Goal: Transaction & Acquisition: Download file/media

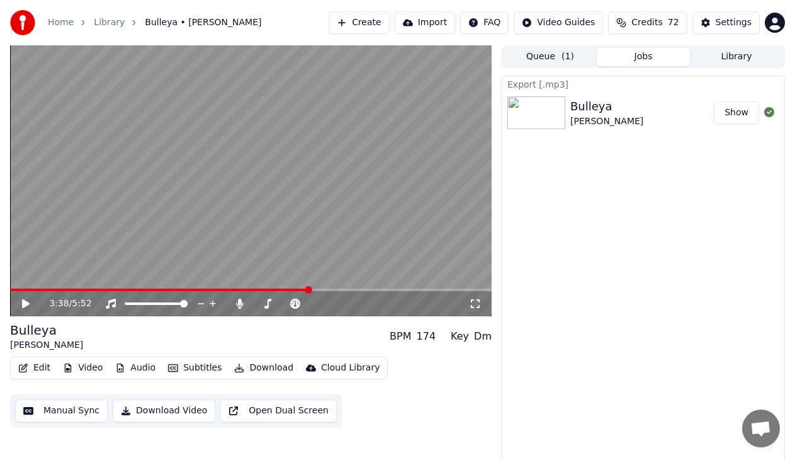
click at [28, 371] on button "Edit" at bounding box center [34, 368] width 42 height 18
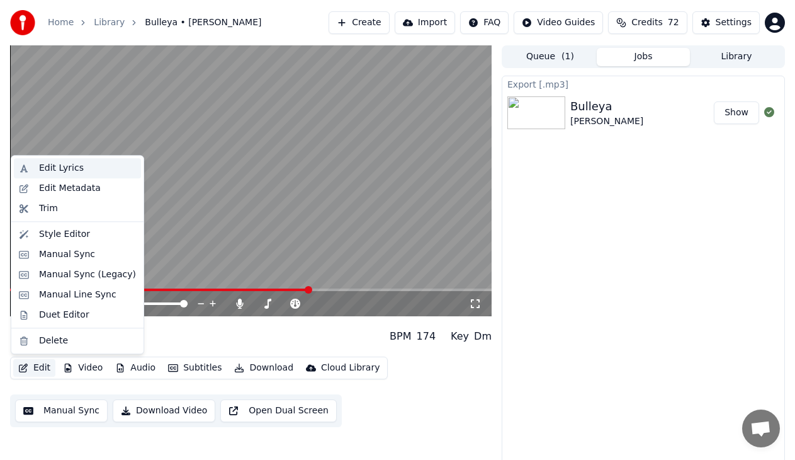
click at [55, 173] on div "Edit Lyrics" at bounding box center [61, 168] width 45 height 13
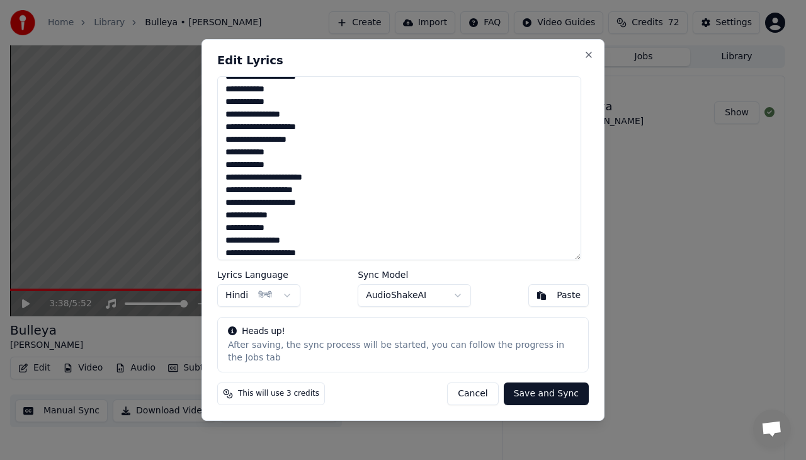
scroll to position [910, 0]
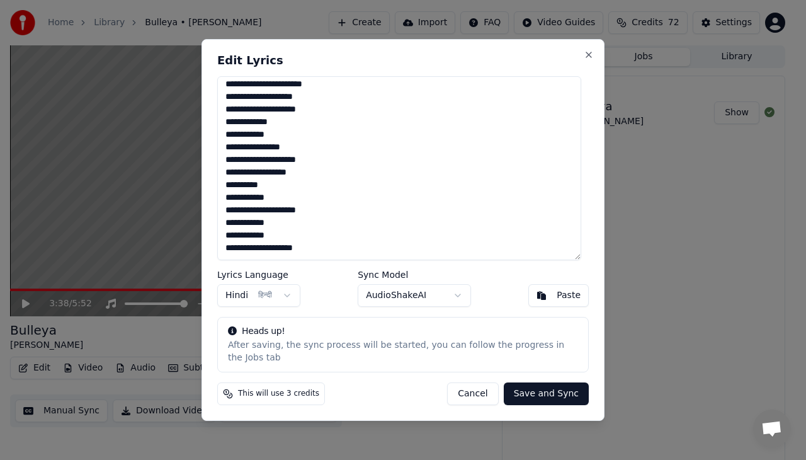
drag, startPoint x: 228, startPoint y: 91, endPoint x: 373, endPoint y: 275, distance: 234.0
click at [373, 275] on div "Edit Lyrics Lyrics Language Hindi हिन्दी Sync Model AudioShakeAI Paste Heads up…" at bounding box center [403, 230] width 403 height 382
click at [487, 386] on button "Cancel" at bounding box center [472, 393] width 51 height 23
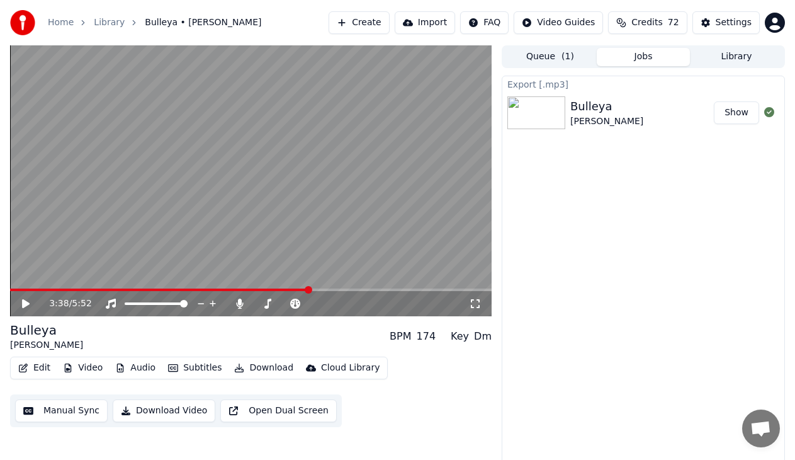
click at [91, 363] on button "Video" at bounding box center [83, 368] width 50 height 18
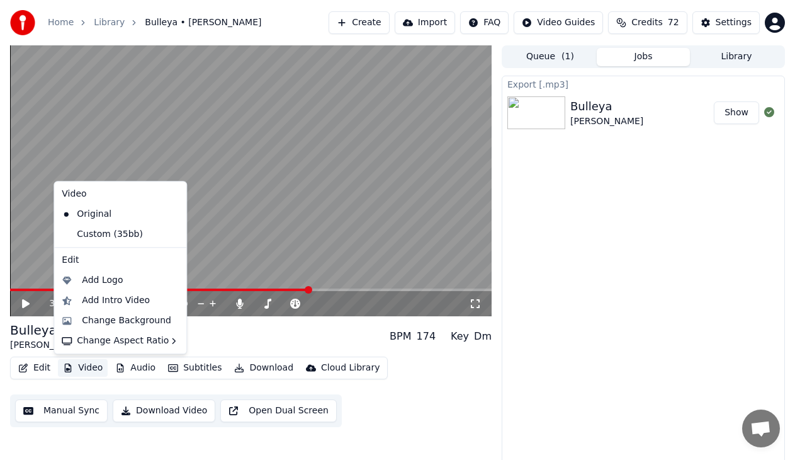
click at [649, 208] on div "Export [.mp3] [PERSON_NAME] Show" at bounding box center [643, 271] width 283 height 391
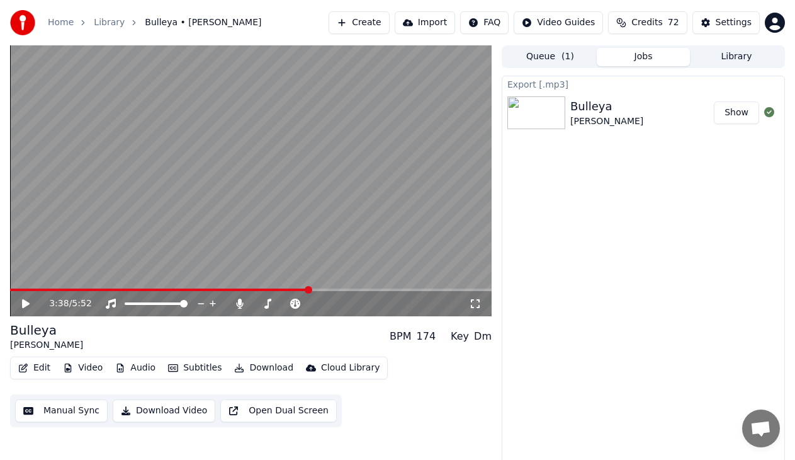
click at [43, 366] on button "Edit" at bounding box center [34, 368] width 42 height 18
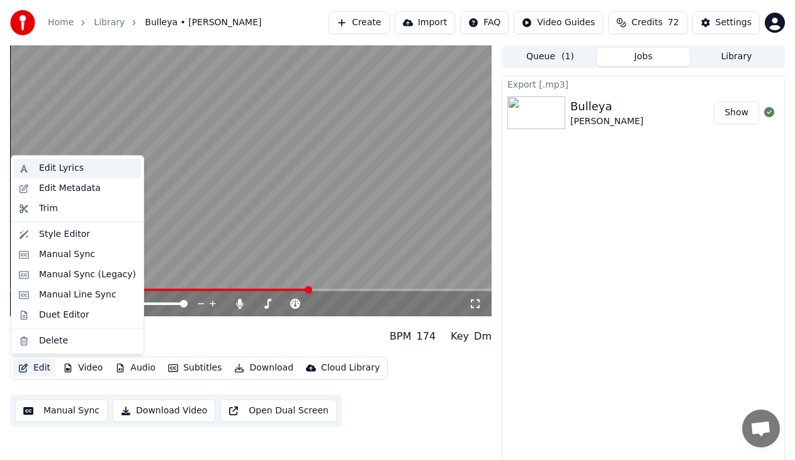
click at [80, 169] on div "Edit Lyrics" at bounding box center [87, 168] width 97 height 13
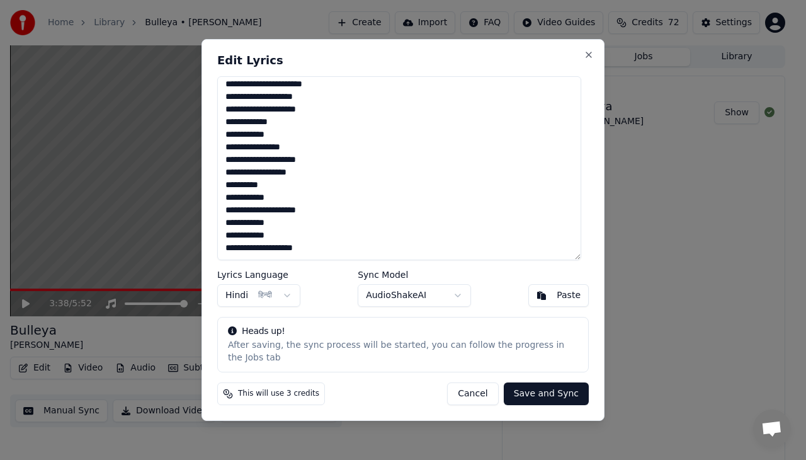
drag, startPoint x: 225, startPoint y: 92, endPoint x: 361, endPoint y: 271, distance: 224.3
click at [361, 271] on div "Edit Lyrics Lyrics Language Hindi हिन्दी Sync Model AudioShakeAI Paste Heads up…" at bounding box center [403, 230] width 403 height 382
click at [584, 60] on button "Close" at bounding box center [589, 55] width 10 height 10
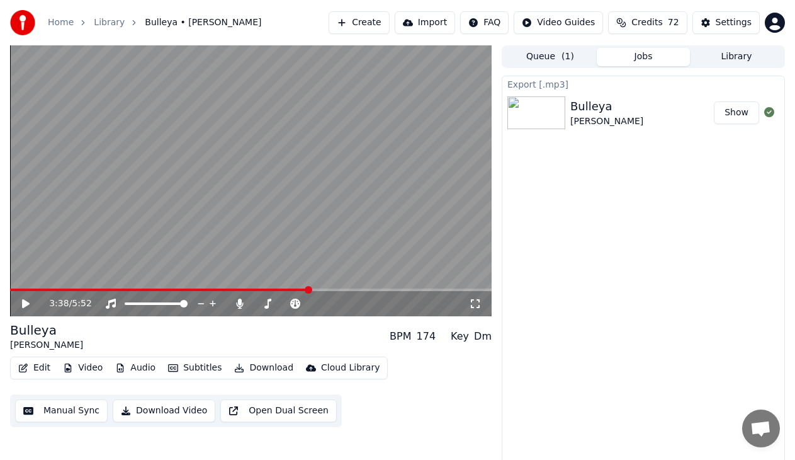
click at [382, 22] on button "Create" at bounding box center [359, 22] width 61 height 23
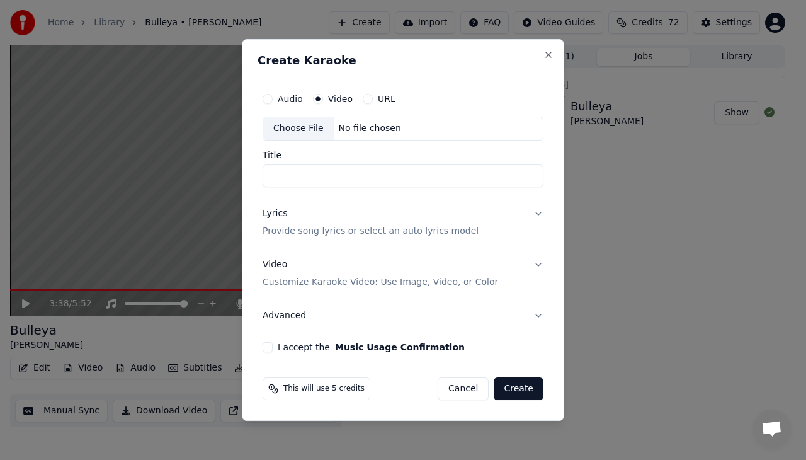
click at [385, 98] on label "URL" at bounding box center [387, 98] width 18 height 9
click at [373, 98] on button "URL" at bounding box center [368, 99] width 10 height 10
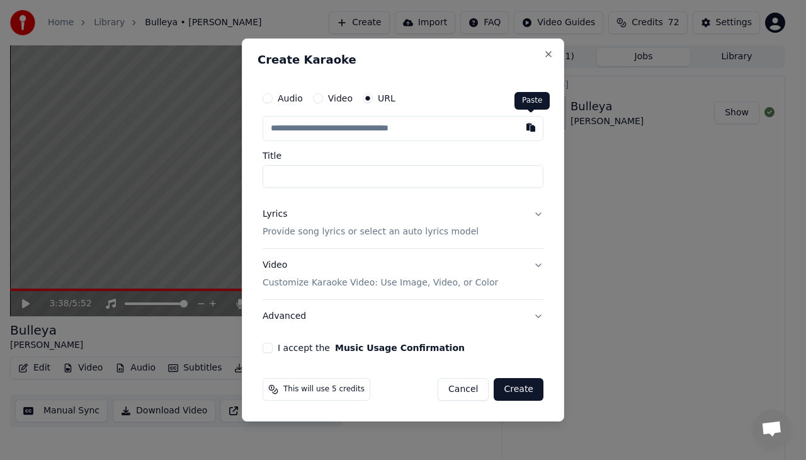
click at [532, 127] on button "button" at bounding box center [530, 127] width 25 height 23
type input "**********"
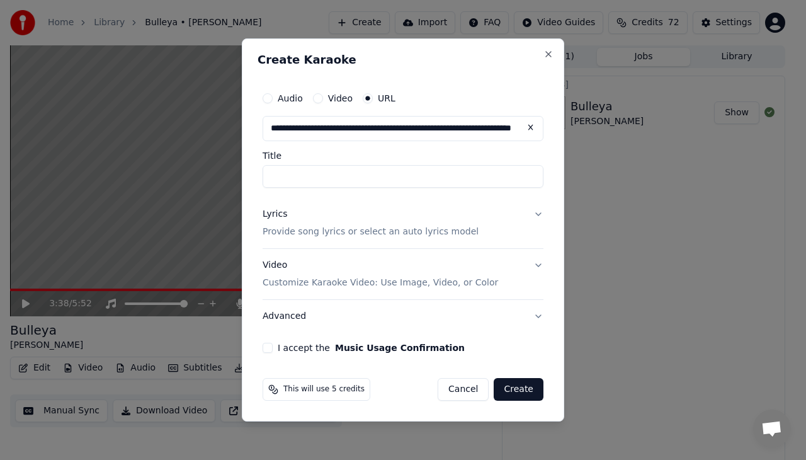
type input "**********"
click at [313, 98] on button "Video" at bounding box center [318, 98] width 10 height 10
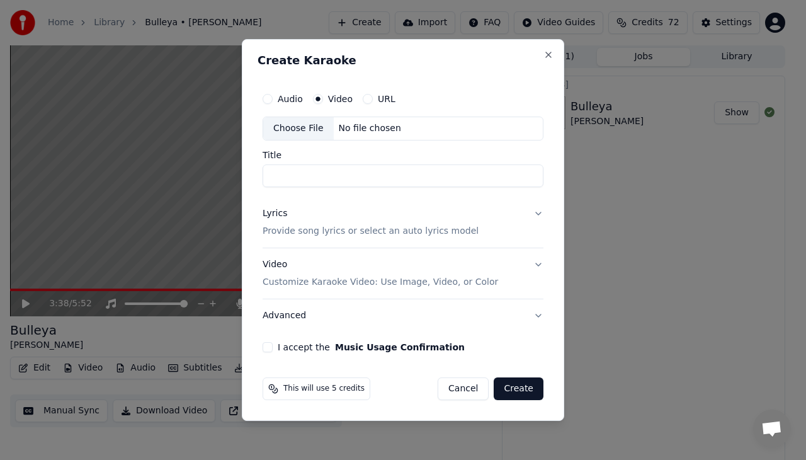
click at [309, 131] on div "Choose File" at bounding box center [298, 128] width 71 height 23
type input "**********"
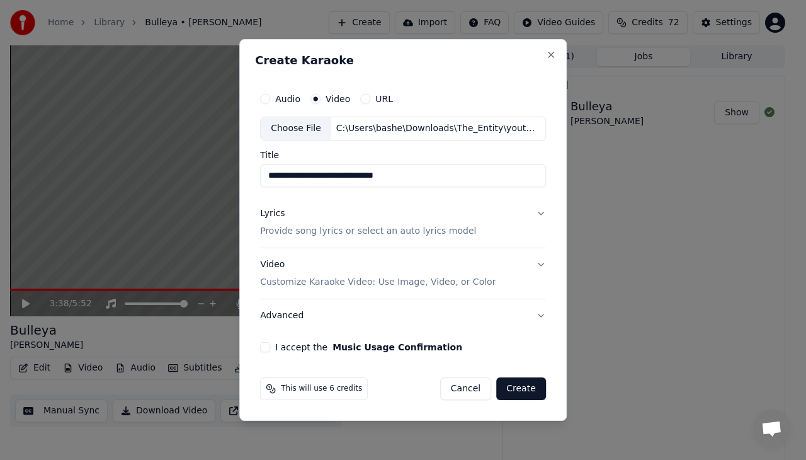
click at [367, 99] on button "URL" at bounding box center [365, 99] width 10 height 10
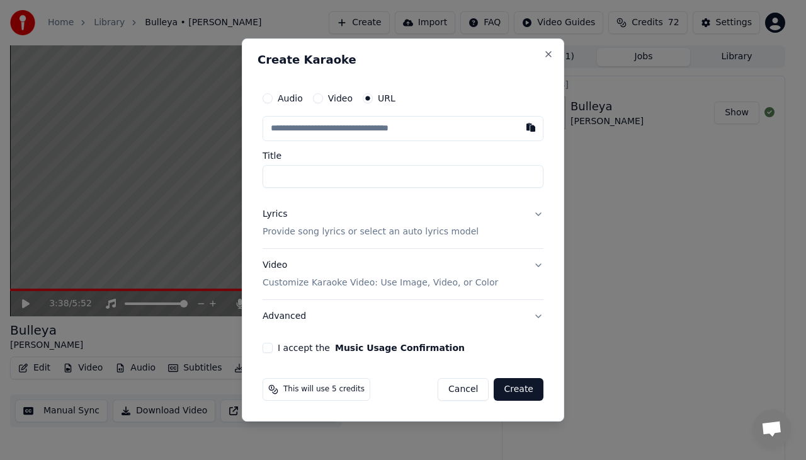
click at [531, 130] on button "button" at bounding box center [530, 127] width 25 height 23
type input "**********"
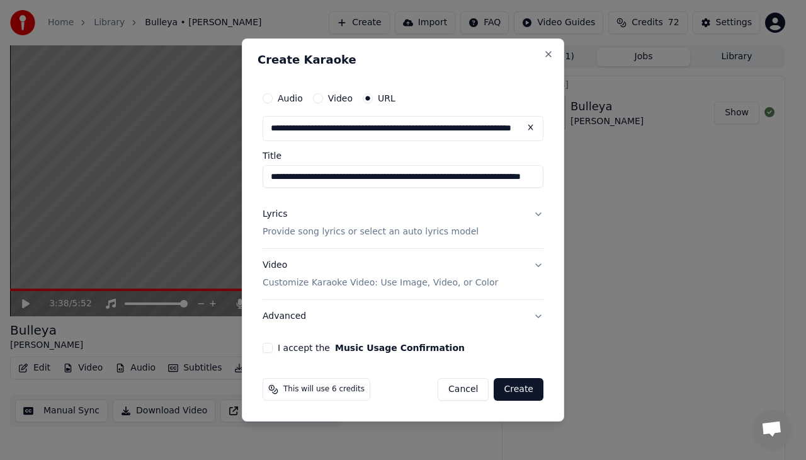
click at [416, 230] on p "Provide song lyrics or select an auto lyrics model" at bounding box center [371, 231] width 216 height 13
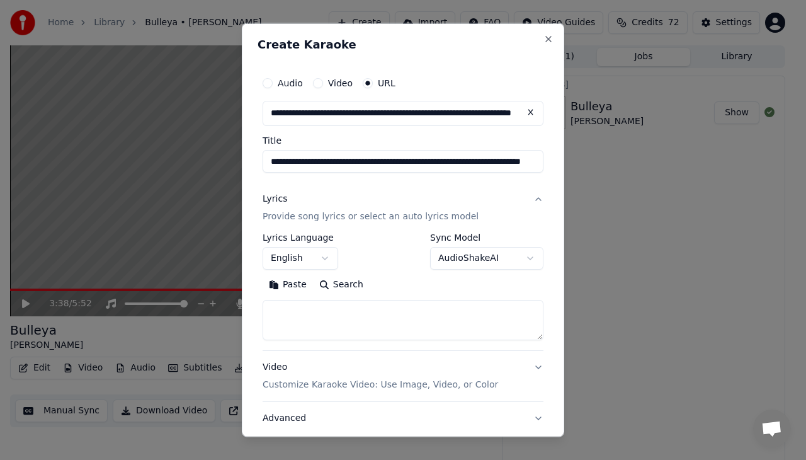
click at [248, 300] on div "**********" at bounding box center [403, 230] width 322 height 414
click at [295, 283] on button "Paste" at bounding box center [288, 284] width 50 height 20
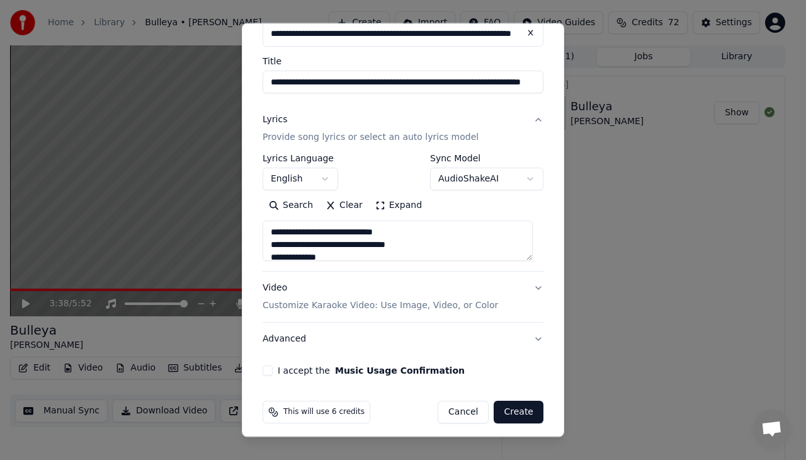
scroll to position [86, 0]
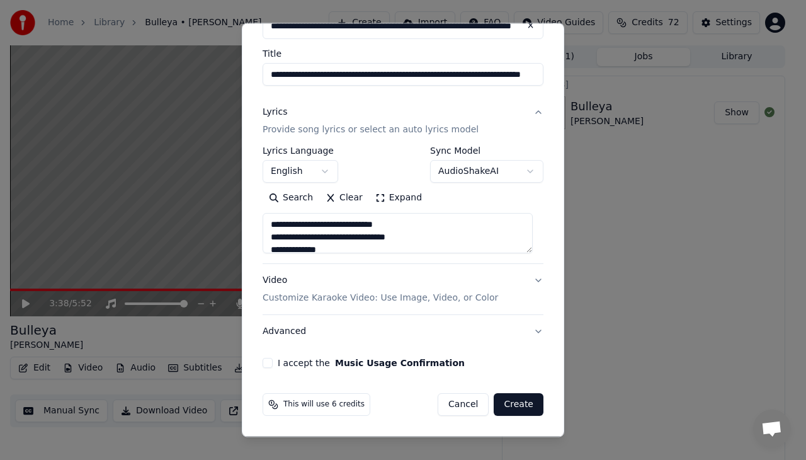
click at [280, 297] on p "Customize Karaoke Video: Use Image, Video, or Color" at bounding box center [381, 298] width 236 height 13
type textarea "**********"
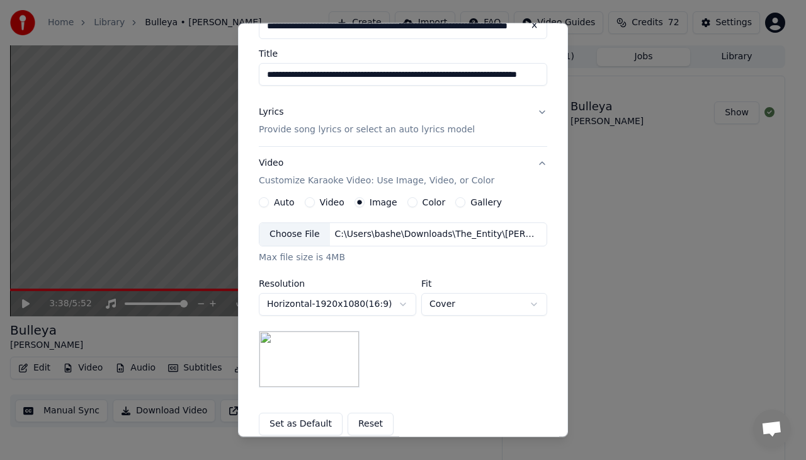
click at [295, 352] on img at bounding box center [309, 359] width 101 height 57
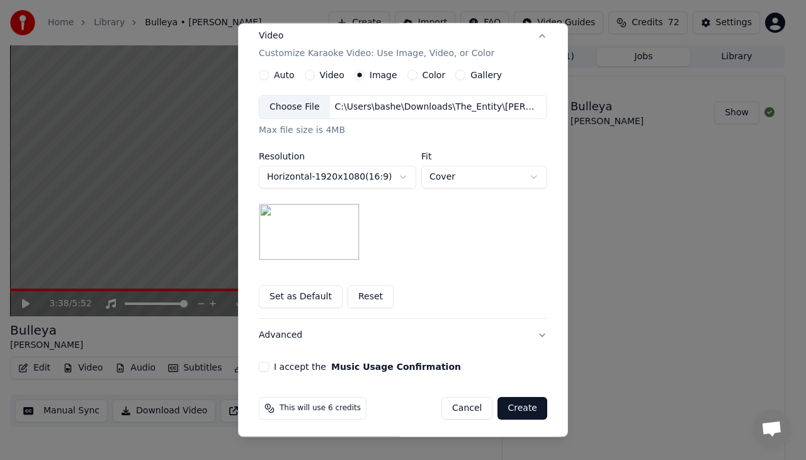
scroll to position [217, 0]
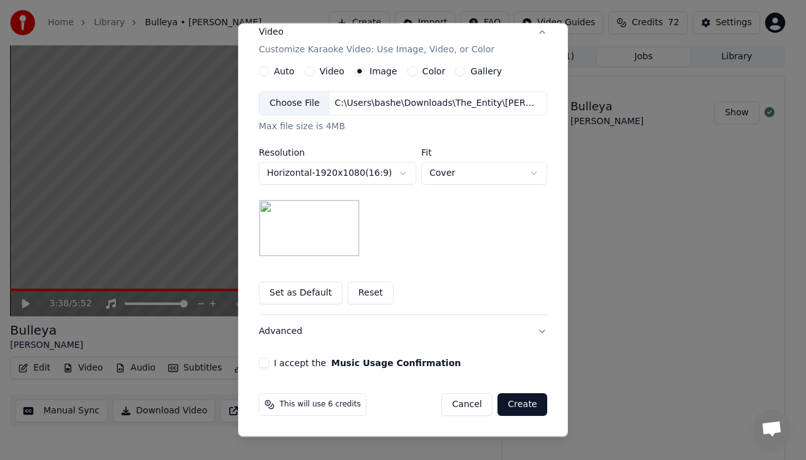
click at [292, 297] on button "Set as Default" at bounding box center [301, 292] width 84 height 23
click at [259, 363] on button "I accept the Music Usage Confirmation" at bounding box center [264, 363] width 10 height 10
click at [523, 402] on button "Create" at bounding box center [522, 404] width 50 height 23
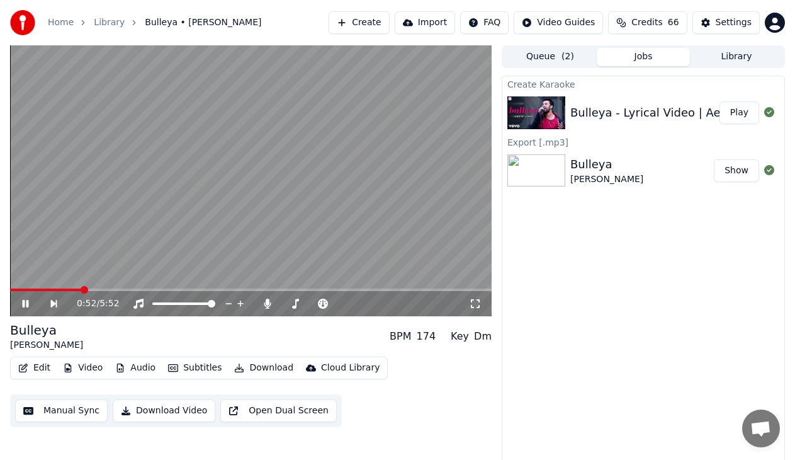
click at [119, 289] on span at bounding box center [251, 289] width 482 height 3
click at [30, 304] on icon at bounding box center [34, 303] width 28 height 10
click at [40, 361] on button "Edit" at bounding box center [34, 368] width 42 height 18
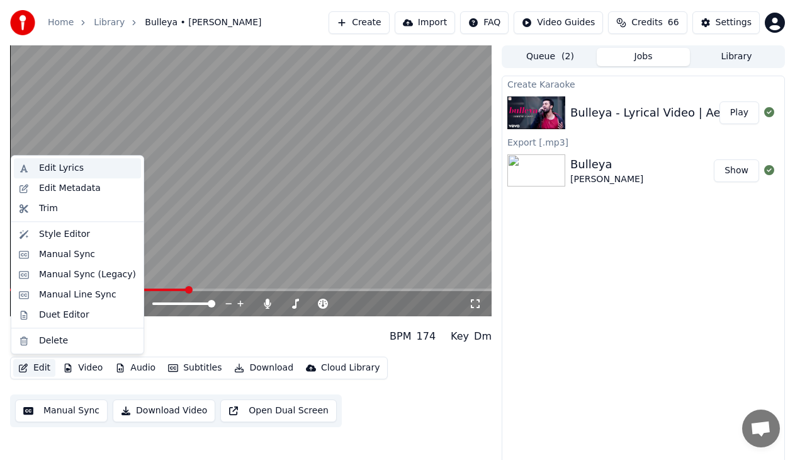
click at [77, 166] on div "Edit Lyrics" at bounding box center [87, 168] width 97 height 13
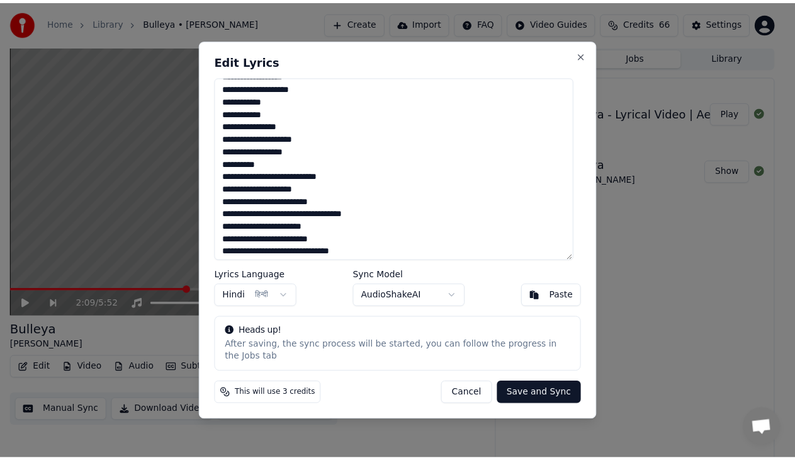
scroll to position [315, 0]
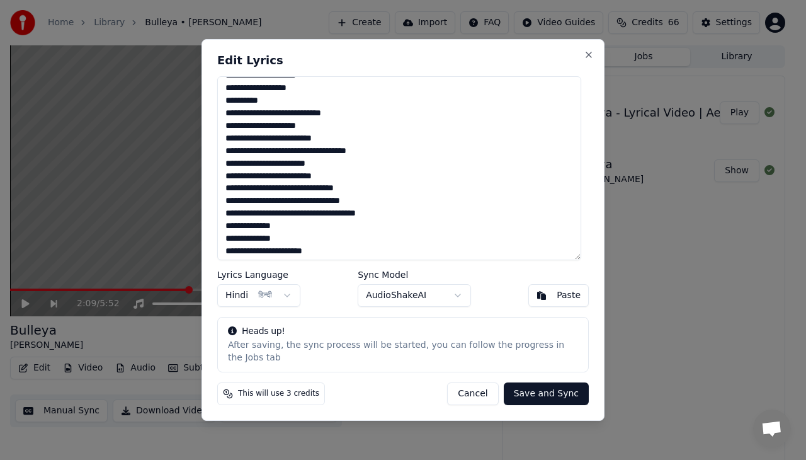
drag, startPoint x: 308, startPoint y: 118, endPoint x: 356, endPoint y: 119, distance: 48.5
click at [356, 119] on textarea at bounding box center [399, 168] width 364 height 184
click at [474, 389] on button "Cancel" at bounding box center [472, 393] width 51 height 23
type textarea "**********"
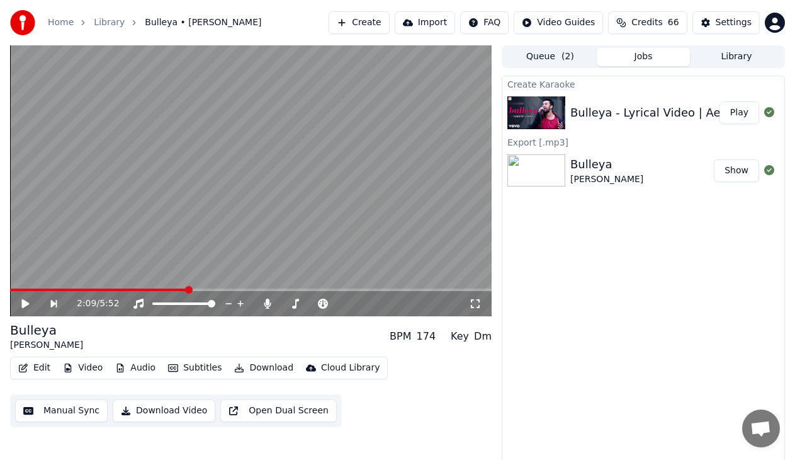
click at [22, 303] on icon at bounding box center [26, 303] width 8 height 9
click at [383, 290] on span at bounding box center [251, 289] width 482 height 3
click at [368, 290] on span at bounding box center [198, 289] width 377 height 3
click at [25, 307] on icon at bounding box center [34, 303] width 28 height 10
click at [125, 289] on span at bounding box center [242, 289] width 465 height 3
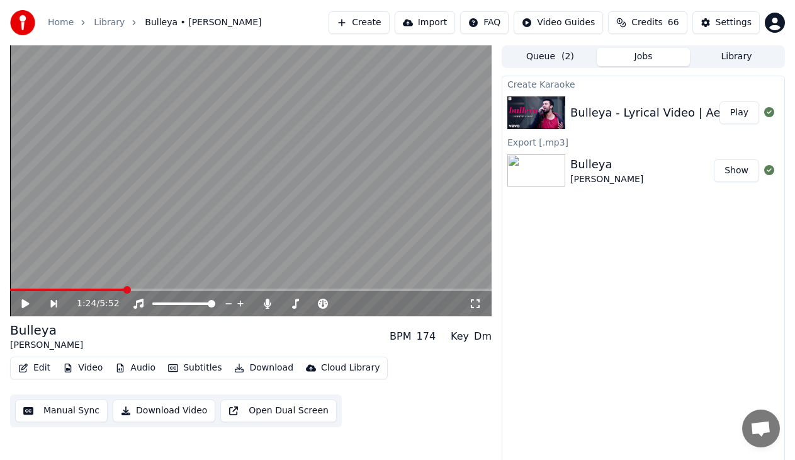
click at [31, 306] on icon at bounding box center [34, 303] width 28 height 10
click at [25, 303] on icon at bounding box center [26, 304] width 6 height 8
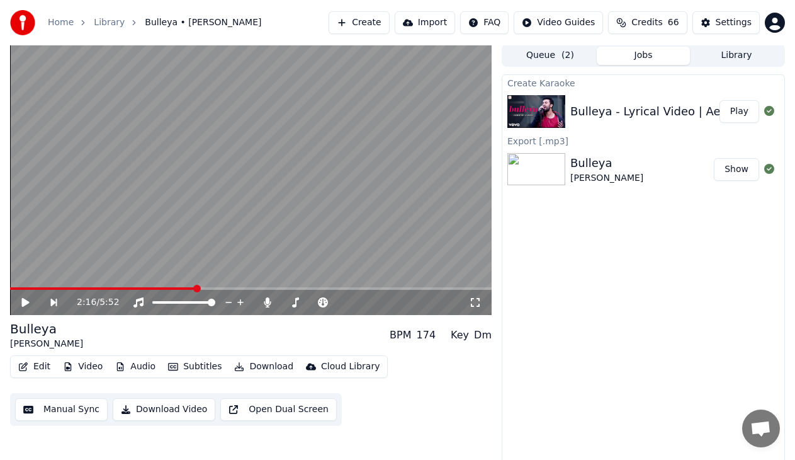
scroll to position [0, 0]
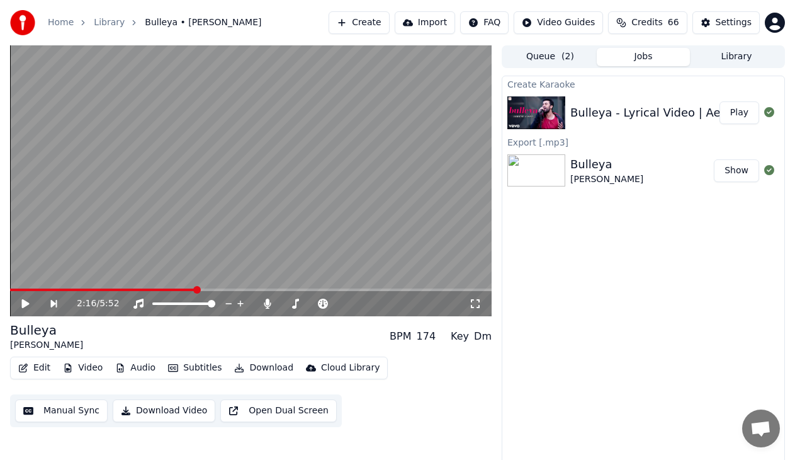
click at [738, 115] on button "Play" at bounding box center [740, 112] width 40 height 23
click at [139, 219] on video at bounding box center [251, 180] width 482 height 271
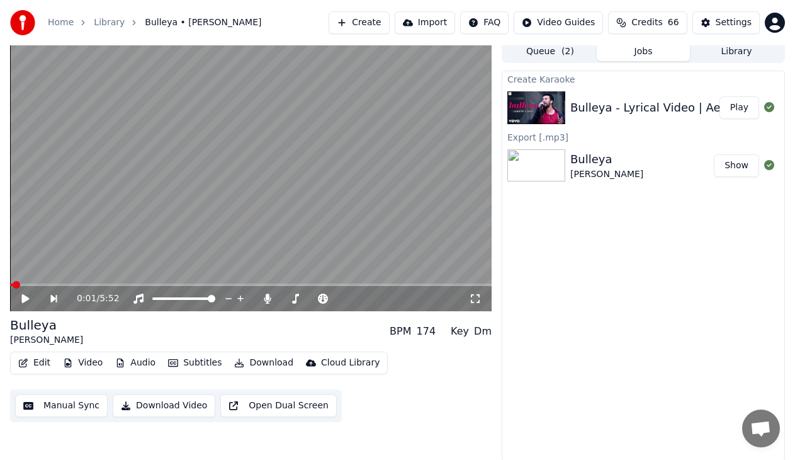
scroll to position [6, 0]
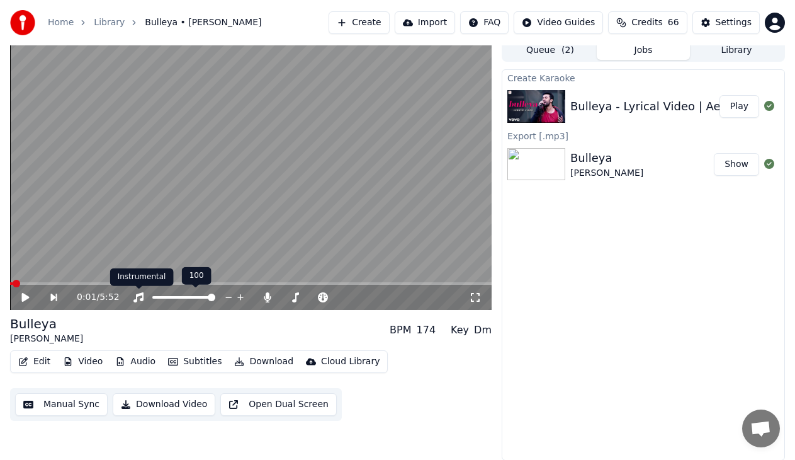
click at [137, 298] on icon at bounding box center [138, 297] width 13 height 10
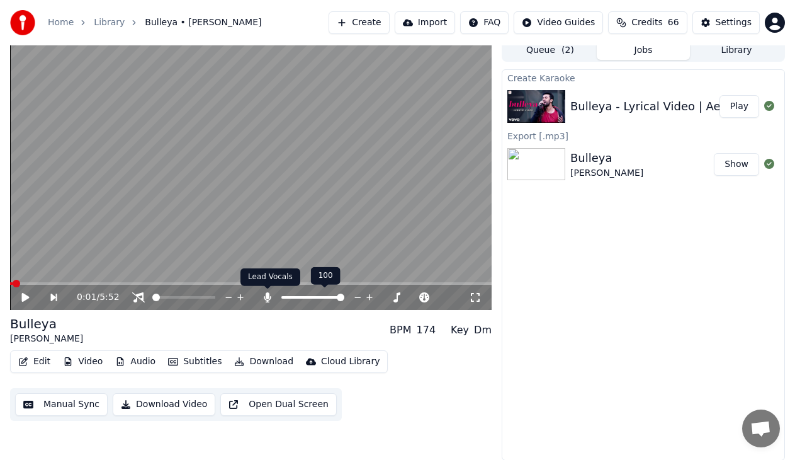
click at [267, 297] on icon at bounding box center [267, 297] width 7 height 10
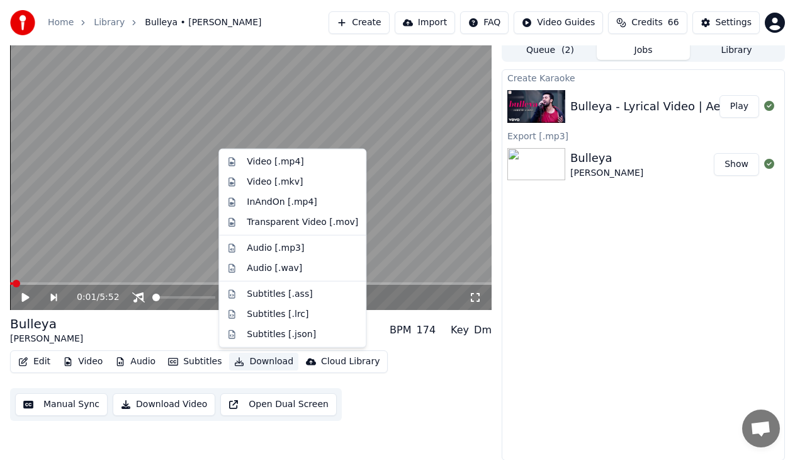
click at [268, 354] on button "Download" at bounding box center [263, 362] width 69 height 18
click at [264, 162] on div "Video [.mp4]" at bounding box center [275, 162] width 57 height 13
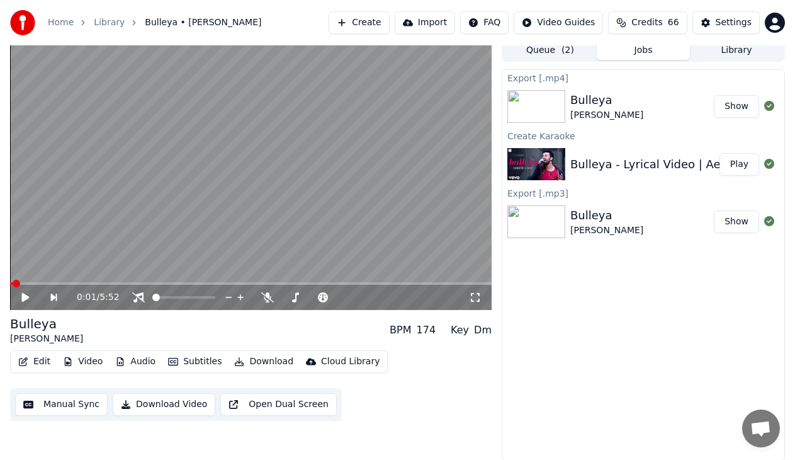
click at [39, 364] on button "Edit" at bounding box center [34, 362] width 42 height 18
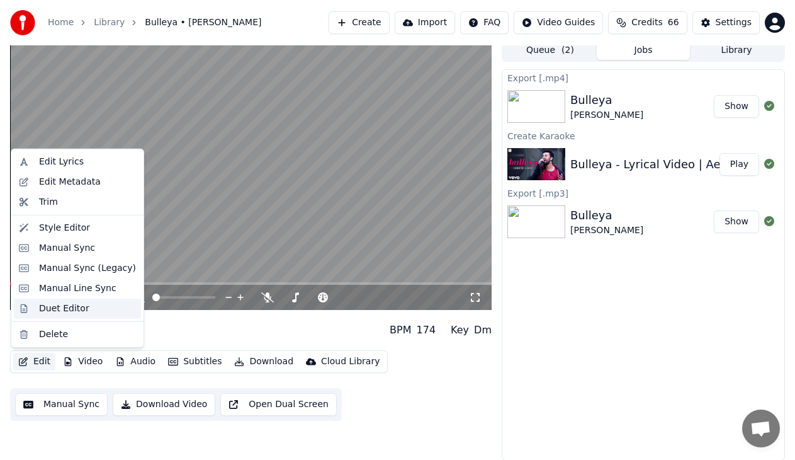
click at [49, 310] on div "Duet Editor" at bounding box center [64, 308] width 50 height 13
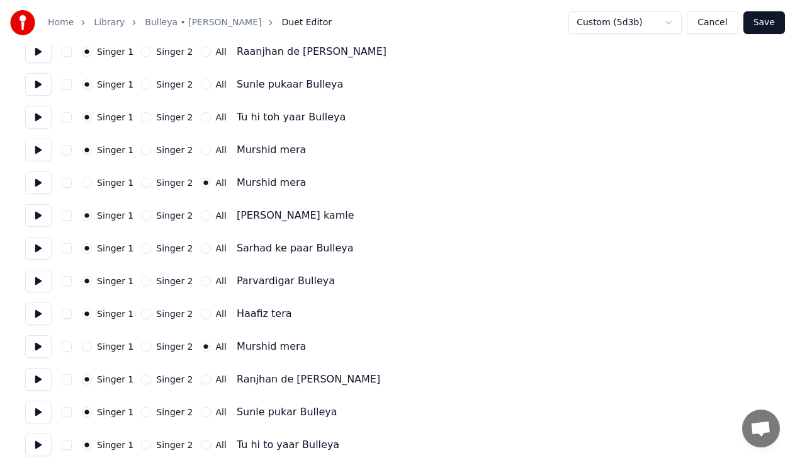
scroll to position [504, 0]
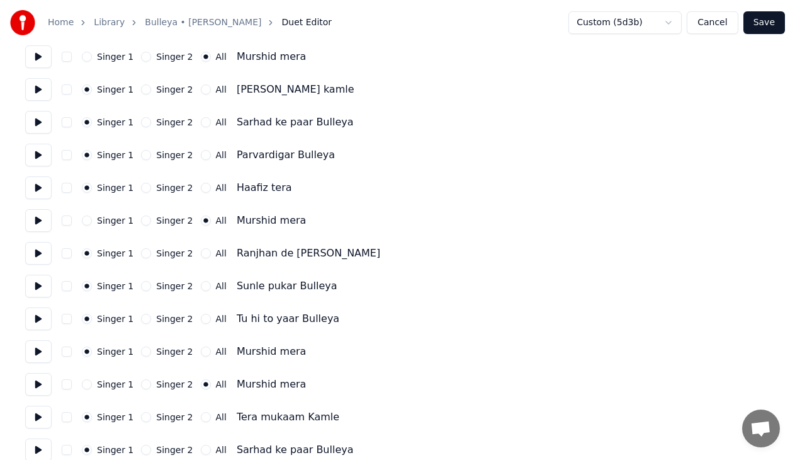
click at [43, 187] on button at bounding box center [38, 187] width 26 height 23
click at [39, 225] on button at bounding box center [38, 220] width 26 height 23
click at [41, 253] on button at bounding box center [38, 253] width 26 height 23
click at [37, 290] on button at bounding box center [38, 286] width 26 height 23
click at [38, 321] on button at bounding box center [38, 318] width 26 height 23
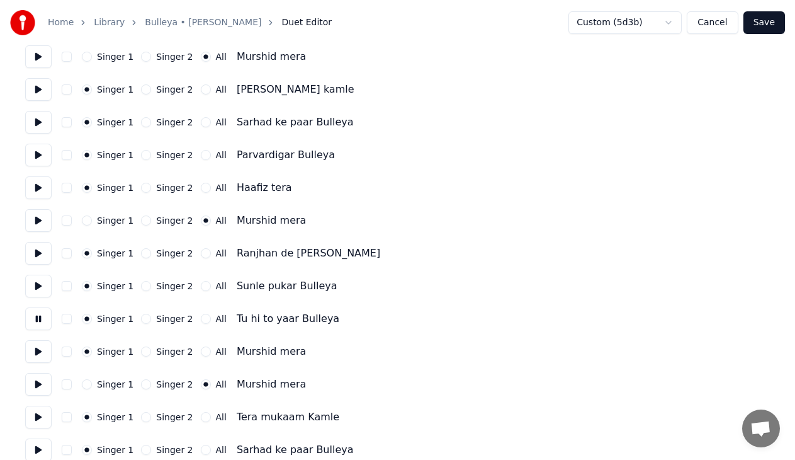
click at [38, 348] on button at bounding box center [38, 351] width 26 height 23
click at [40, 387] on button at bounding box center [38, 384] width 26 height 23
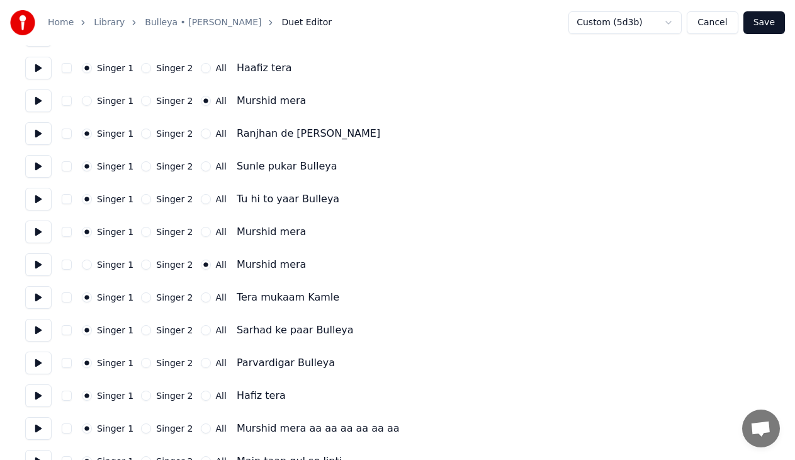
scroll to position [630, 0]
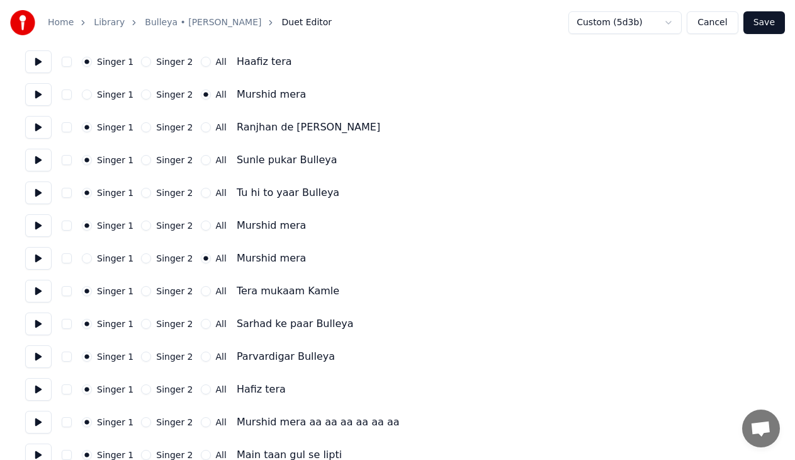
click at [40, 389] on button at bounding box center [38, 389] width 26 height 23
click at [43, 288] on button at bounding box center [38, 291] width 26 height 23
click at [38, 248] on button at bounding box center [38, 258] width 26 height 23
click at [43, 258] on button at bounding box center [38, 258] width 26 height 23
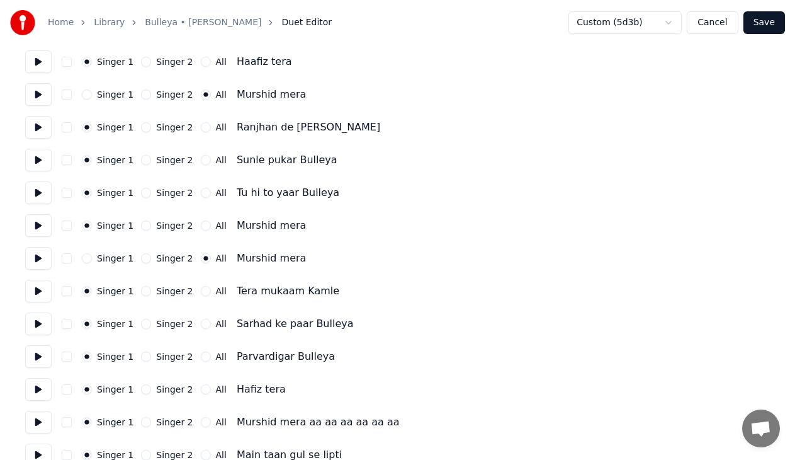
click at [47, 260] on button at bounding box center [38, 258] width 26 height 23
click at [33, 296] on button at bounding box center [38, 291] width 26 height 23
click at [31, 264] on button at bounding box center [38, 258] width 26 height 23
click at [45, 258] on button at bounding box center [38, 258] width 26 height 23
click at [84, 259] on button "Singer 1" at bounding box center [87, 258] width 10 height 10
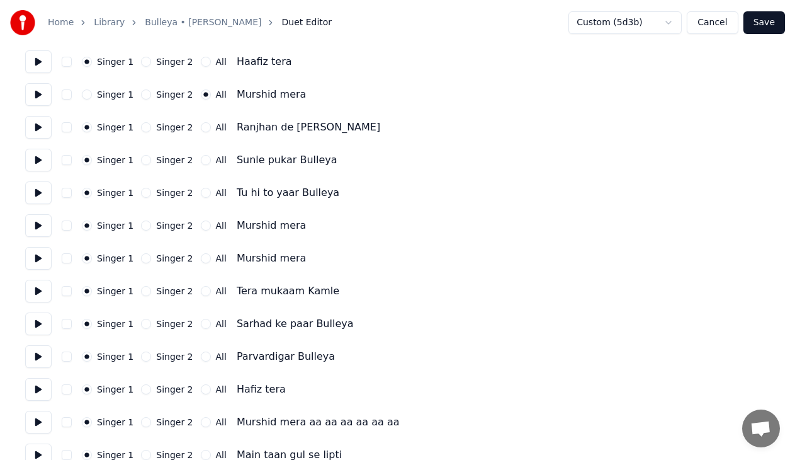
click at [768, 25] on button "Save" at bounding box center [765, 22] width 42 height 23
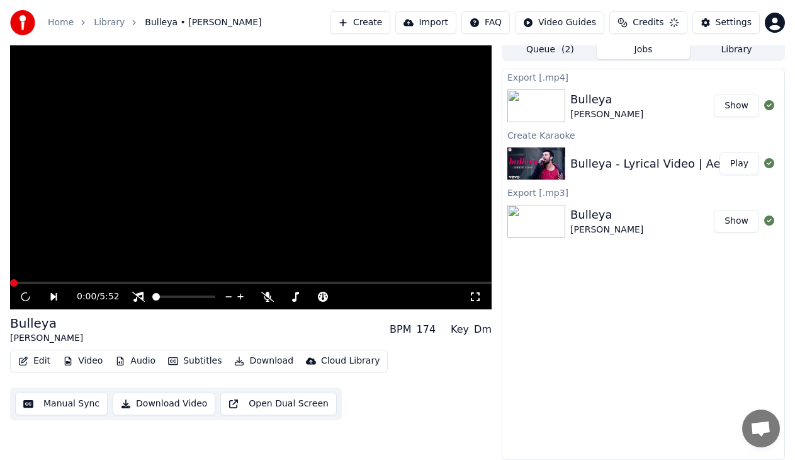
scroll to position [6, 0]
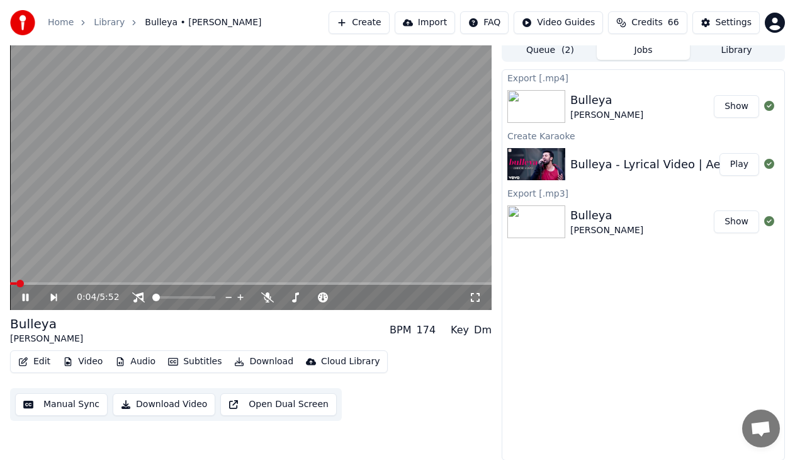
click at [69, 284] on span at bounding box center [251, 283] width 482 height 3
click at [30, 293] on icon at bounding box center [34, 297] width 28 height 10
click at [248, 357] on button "Download" at bounding box center [263, 362] width 69 height 18
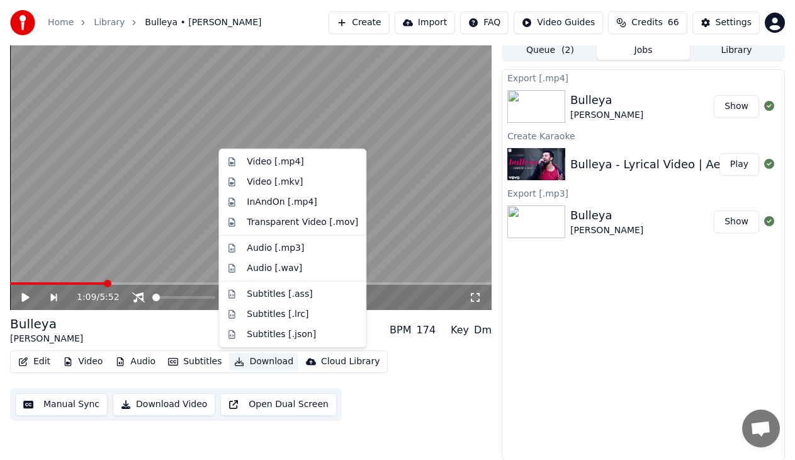
click at [535, 310] on div "Export [.mp4] [PERSON_NAME] Show Create Karaoke Bulleya - Lyrical Video | Ae Di…" at bounding box center [643, 264] width 283 height 391
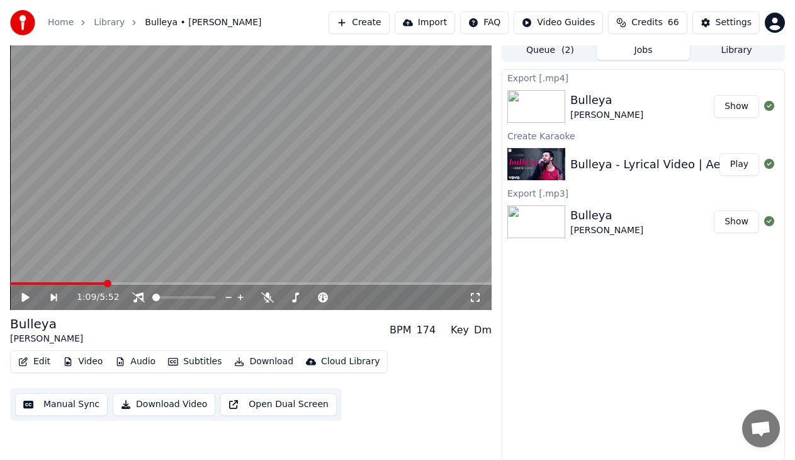
click at [266, 356] on button "Download" at bounding box center [263, 362] width 69 height 18
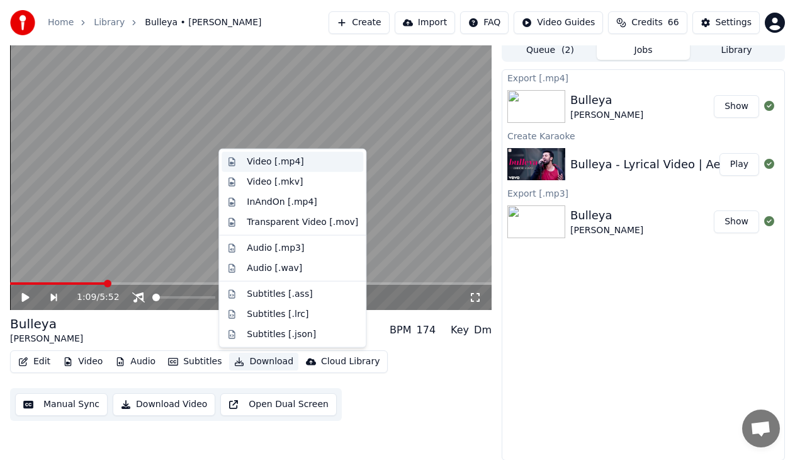
click at [270, 162] on div "Video [.mp4]" at bounding box center [275, 162] width 57 height 13
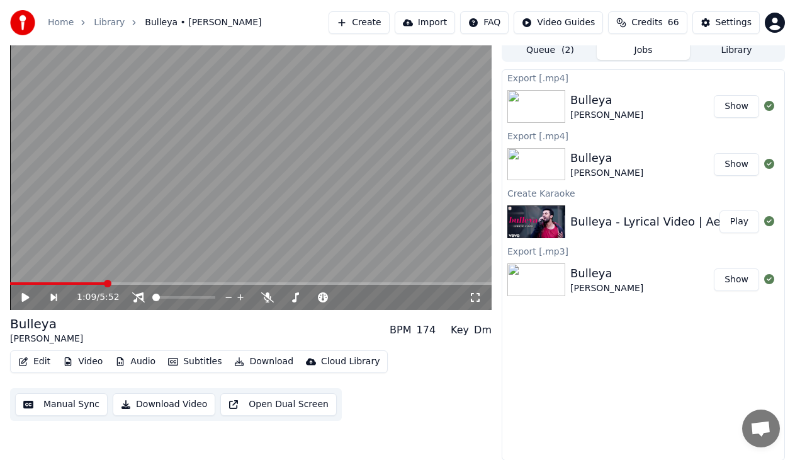
click at [736, 48] on button "Library" at bounding box center [736, 51] width 93 height 18
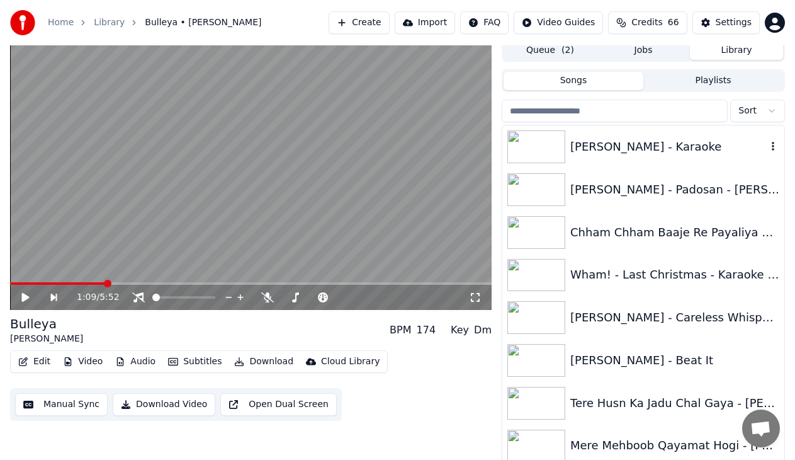
scroll to position [2015, 0]
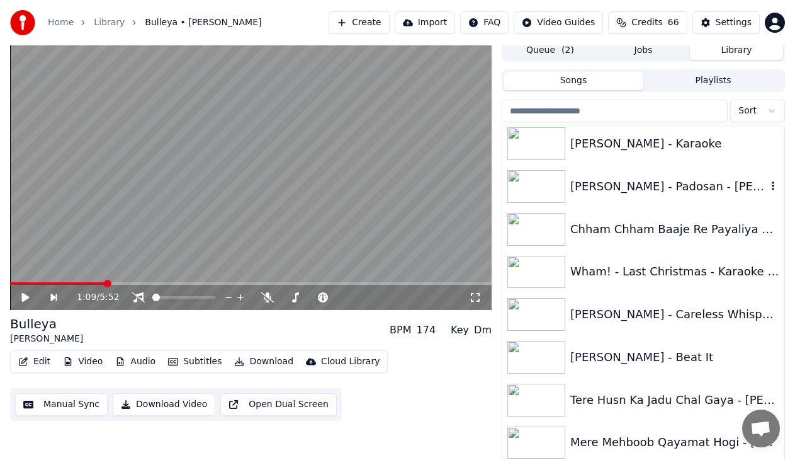
click at [639, 183] on div "[PERSON_NAME] - Padosan - [PERSON_NAME] by [PERSON_NAME]" at bounding box center [669, 187] width 196 height 18
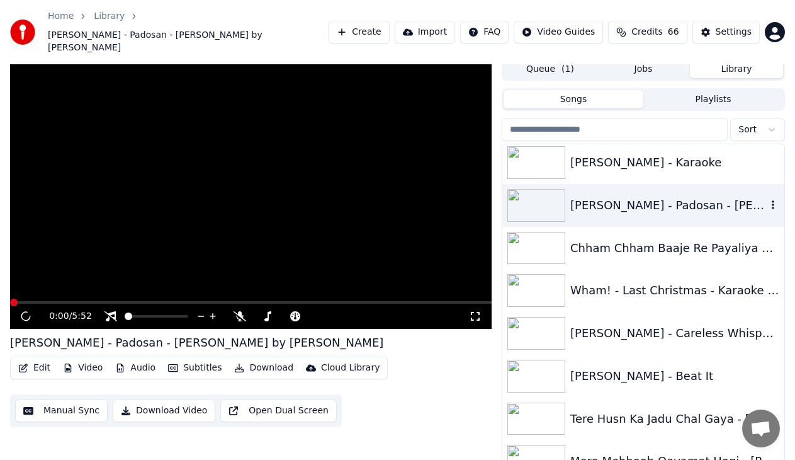
scroll to position [13, 0]
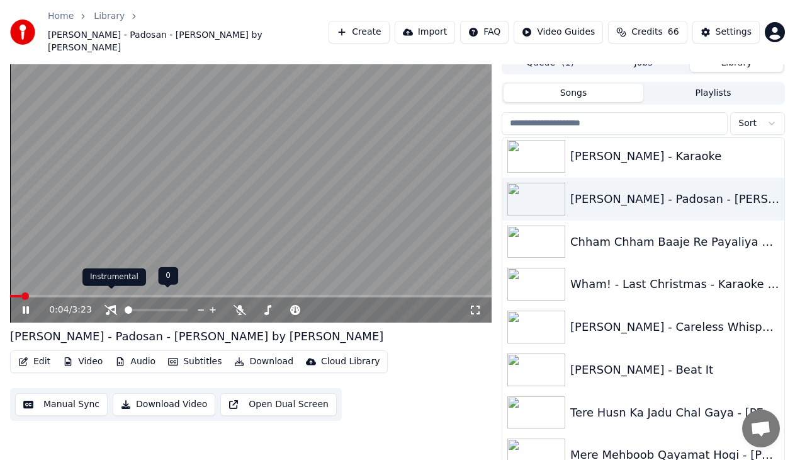
click at [113, 305] on icon at bounding box center [111, 310] width 13 height 10
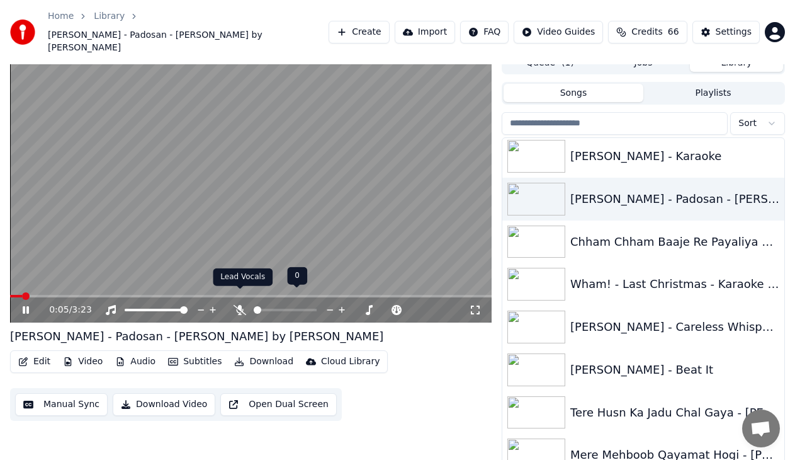
click at [241, 305] on icon at bounding box center [240, 310] width 13 height 10
click at [10, 292] on span at bounding box center [14, 296] width 8 height 8
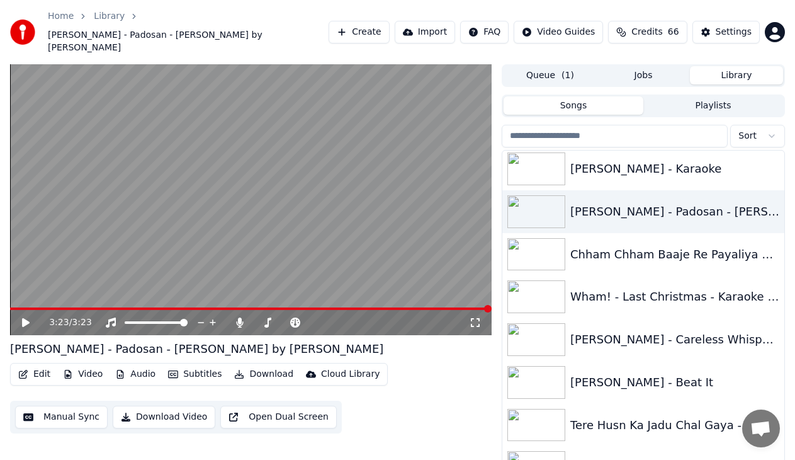
scroll to position [22, 0]
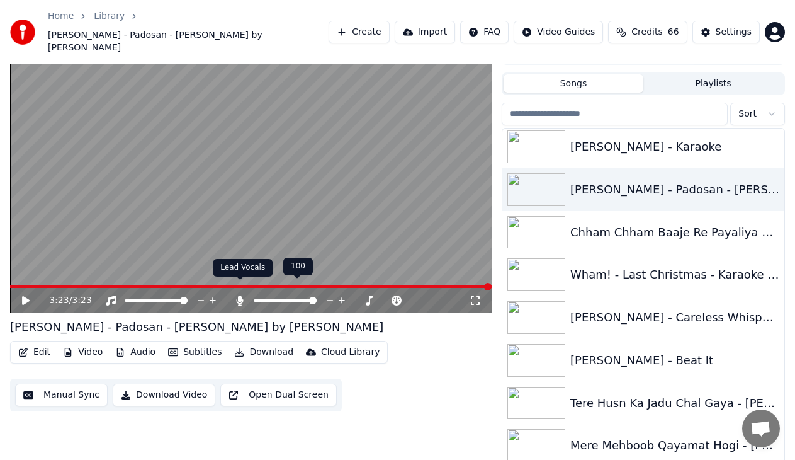
click at [242, 295] on icon at bounding box center [240, 300] width 7 height 10
click at [23, 296] on icon at bounding box center [26, 300] width 8 height 9
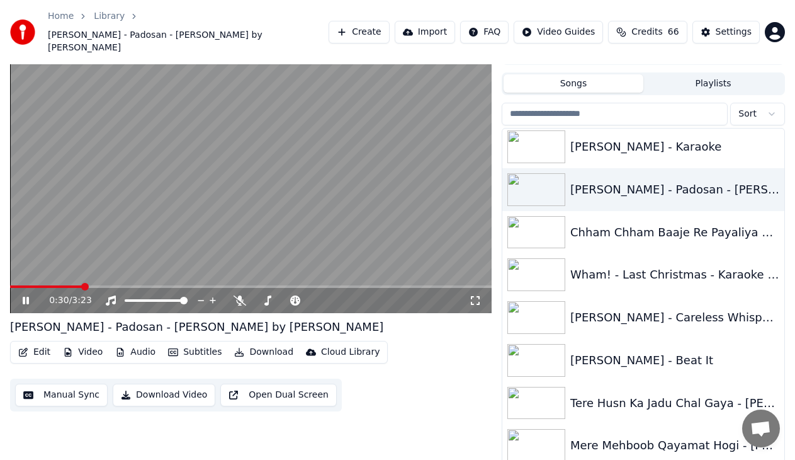
click at [21, 295] on icon at bounding box center [34, 300] width 29 height 10
click at [31, 295] on icon at bounding box center [34, 300] width 29 height 10
click at [10, 283] on span at bounding box center [14, 287] width 8 height 8
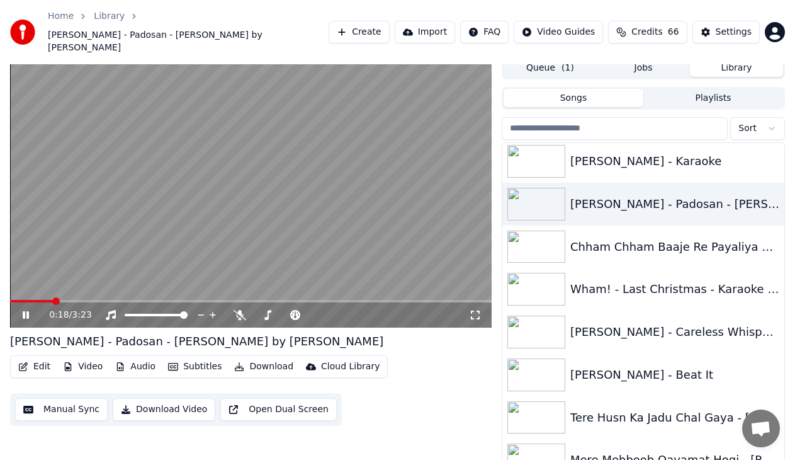
scroll to position [0, 0]
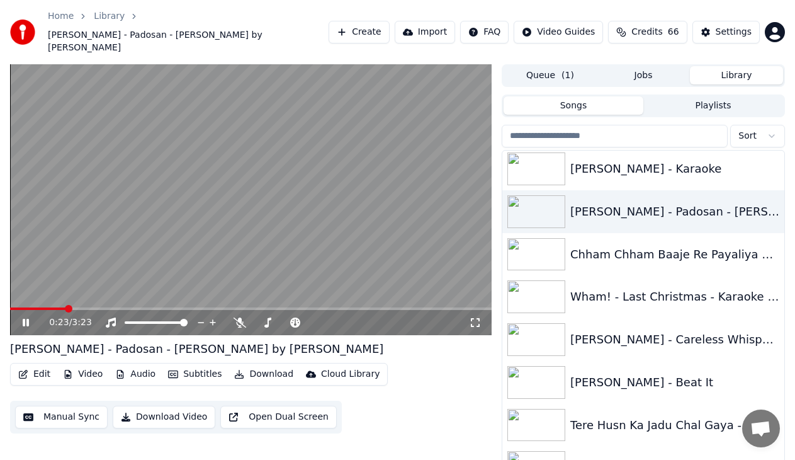
click at [24, 319] on icon at bounding box center [26, 323] width 6 height 8
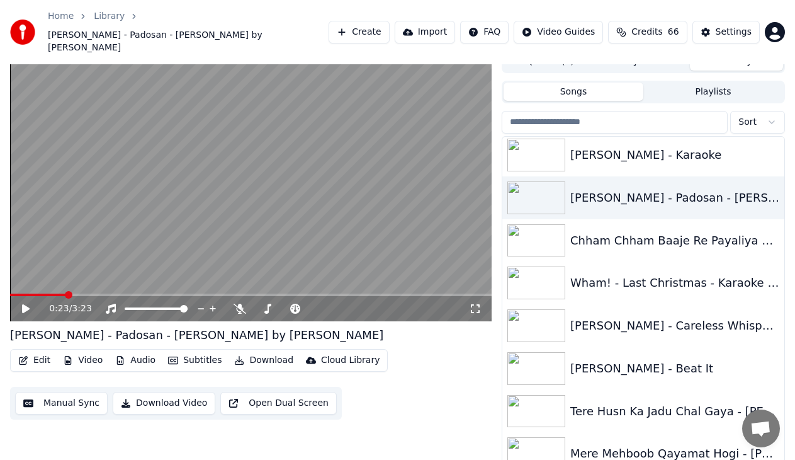
scroll to position [22, 0]
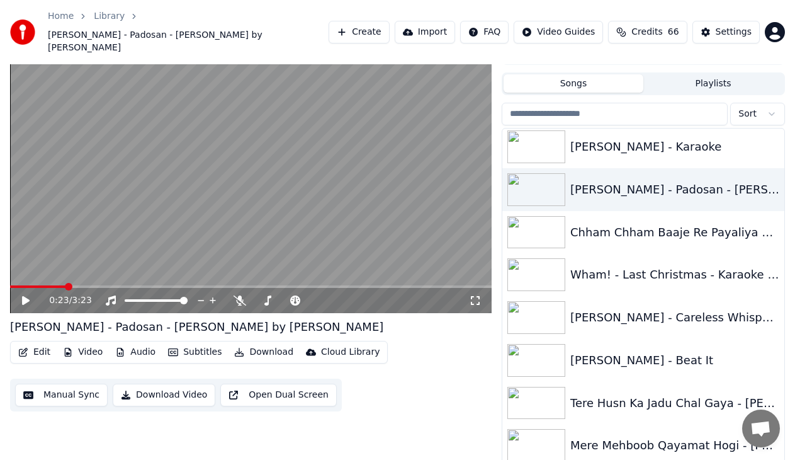
click at [26, 296] on icon at bounding box center [26, 300] width 8 height 9
click at [184, 285] on span at bounding box center [251, 286] width 482 height 3
click at [314, 285] on span at bounding box center [251, 286] width 482 height 3
click at [50, 285] on span at bounding box center [30, 286] width 40 height 3
click at [30, 285] on span at bounding box center [20, 286] width 21 height 3
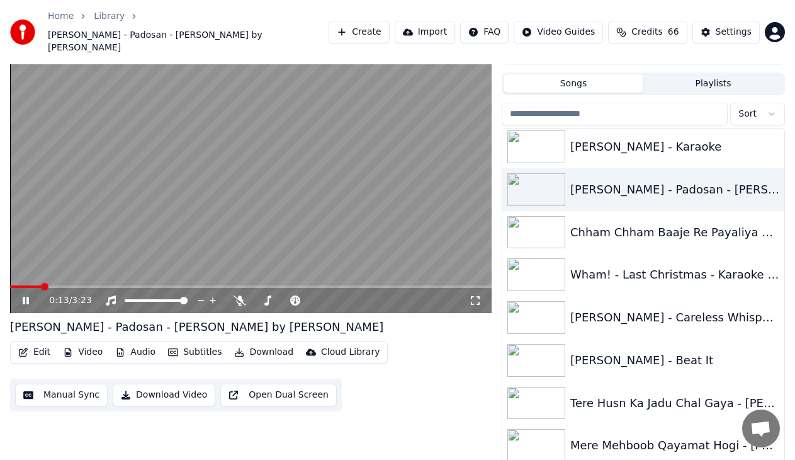
click at [23, 285] on span at bounding box center [25, 286] width 31 height 3
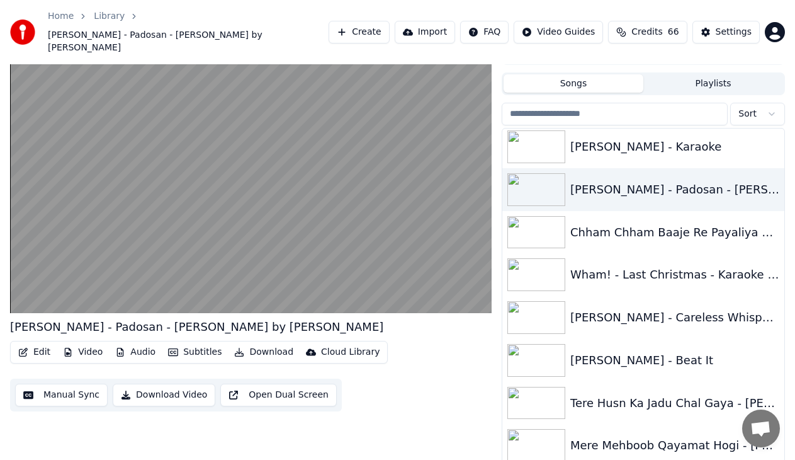
scroll to position [0, 0]
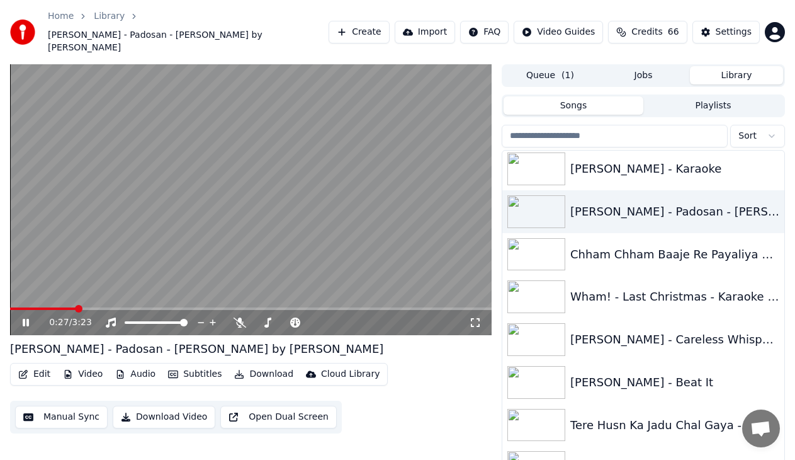
click at [28, 319] on icon at bounding box center [26, 323] width 6 height 8
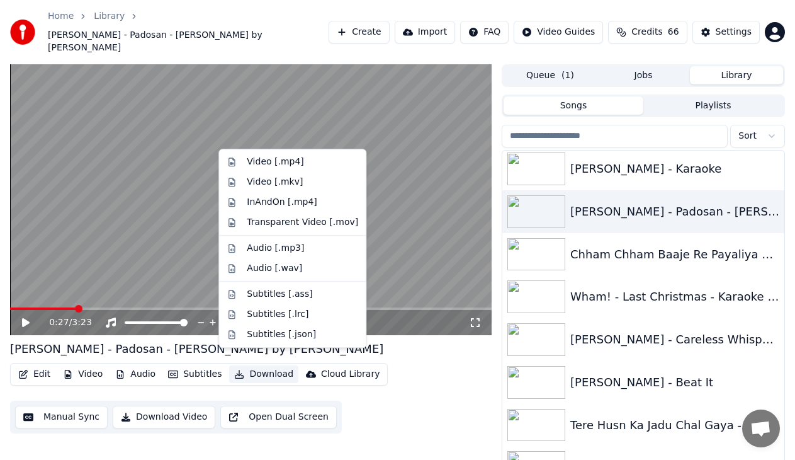
click at [250, 365] on button "Download" at bounding box center [263, 374] width 69 height 18
click at [276, 246] on div "Audio [.mp3]" at bounding box center [275, 248] width 57 height 13
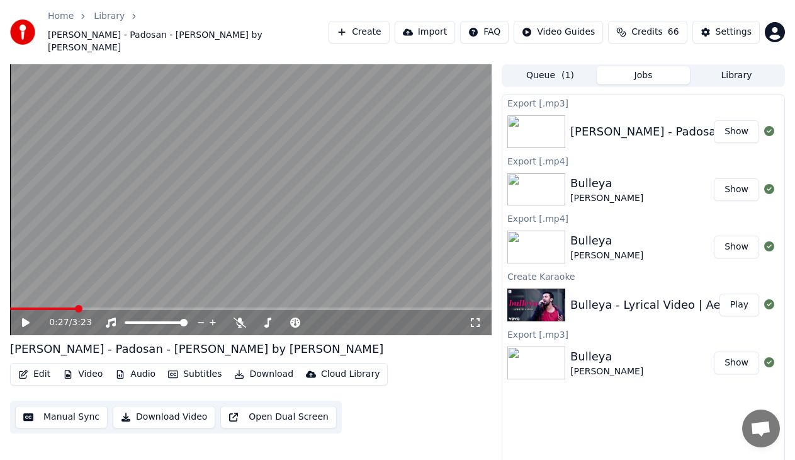
click at [25, 318] on icon at bounding box center [26, 322] width 8 height 9
click at [115, 310] on div "0:31 / 3:23" at bounding box center [251, 322] width 482 height 25
click at [117, 307] on span at bounding box center [251, 308] width 482 height 3
click at [192, 307] on span at bounding box center [251, 308] width 482 height 3
click at [238, 365] on button "Download" at bounding box center [263, 374] width 69 height 18
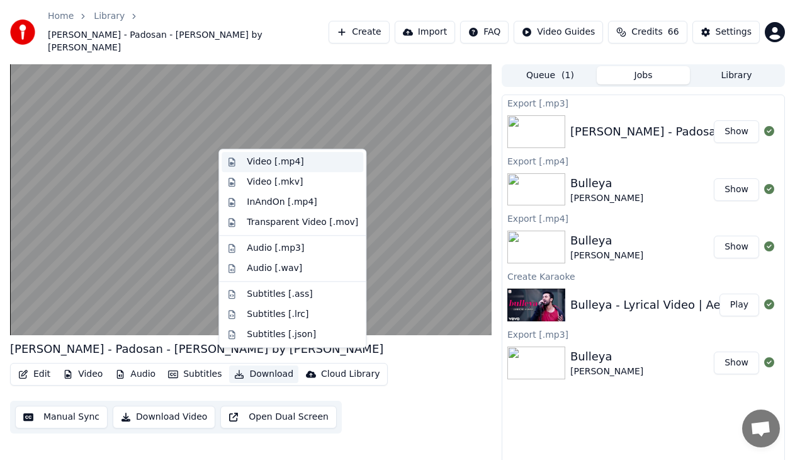
click at [284, 162] on div "Video [.mp4]" at bounding box center [275, 162] width 57 height 13
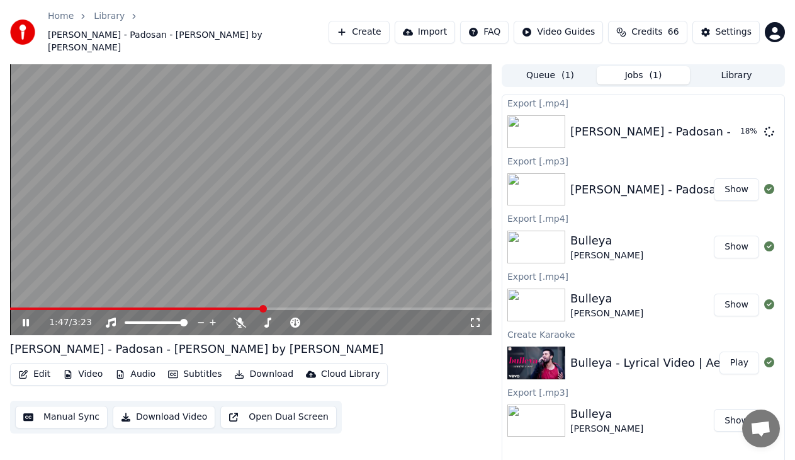
click at [26, 316] on div "1:47 / 3:23" at bounding box center [251, 322] width 472 height 13
click at [27, 319] on icon at bounding box center [26, 323] width 6 height 8
click at [735, 120] on button "Show" at bounding box center [736, 131] width 45 height 23
click at [111, 317] on icon at bounding box center [111, 322] width 13 height 10
click at [265, 365] on button "Download" at bounding box center [263, 374] width 69 height 18
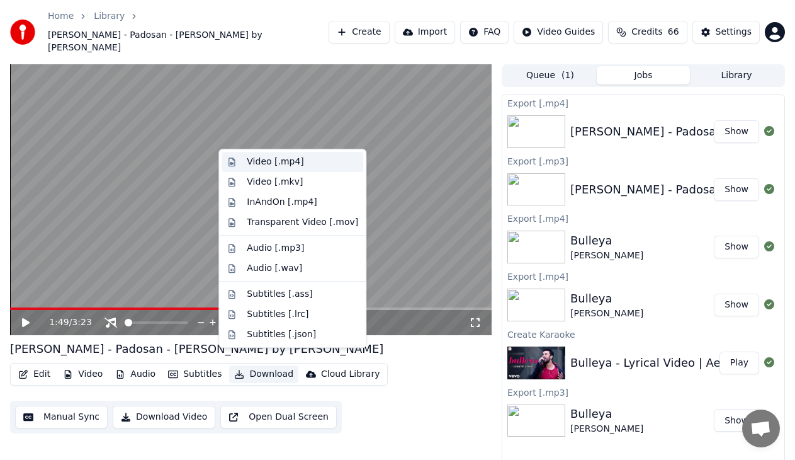
click at [260, 163] on div "Video [.mp4]" at bounding box center [275, 162] width 57 height 13
